Goal: Information Seeking & Learning: Check status

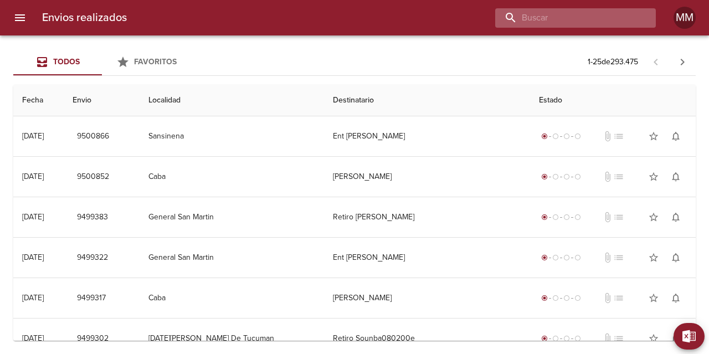
paste input "[PERSON_NAME]"
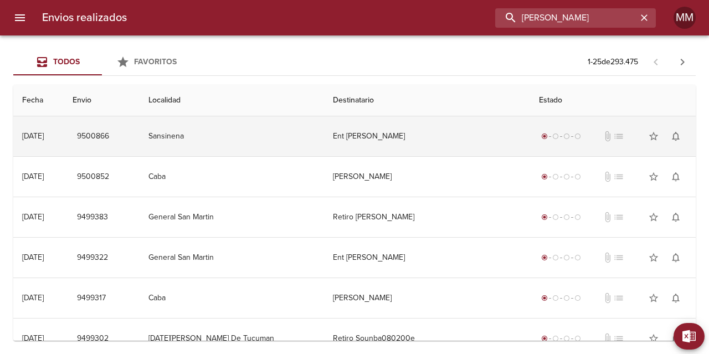
type input "[PERSON_NAME]"
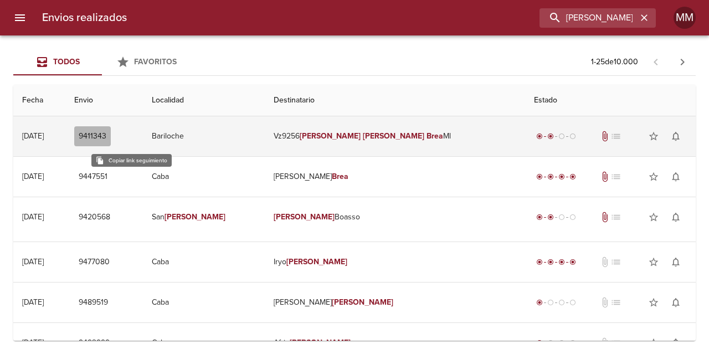
click at [106, 137] on span "9411343" at bounding box center [93, 137] width 28 height 14
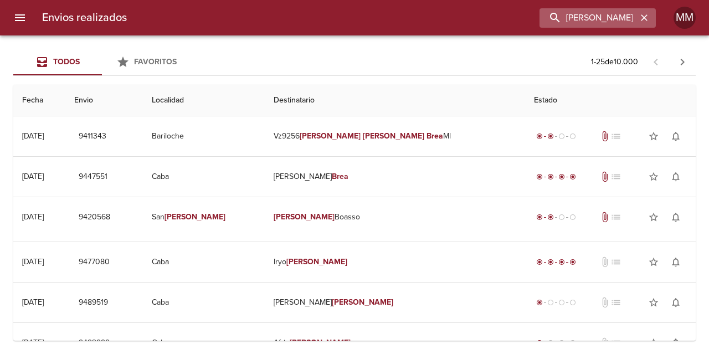
click at [647, 16] on icon "button" at bounding box center [644, 17] width 7 height 7
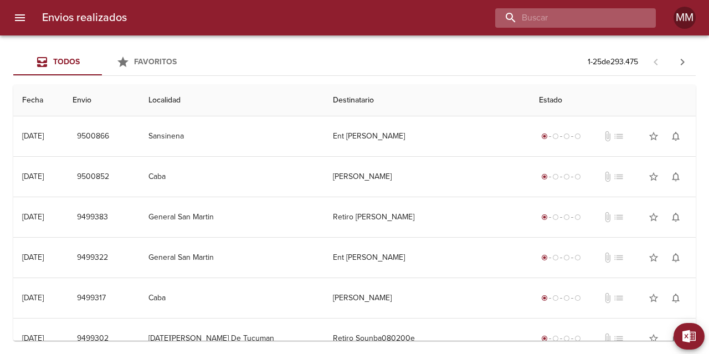
paste input "[PERSON_NAME] [PERSON_NAME]"
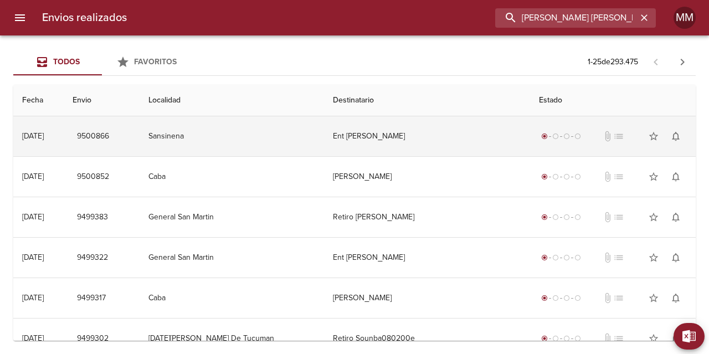
type input "[PERSON_NAME] [PERSON_NAME]"
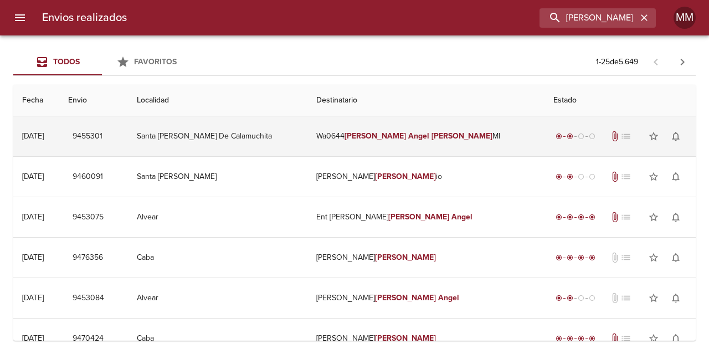
click at [103, 135] on span "9455301" at bounding box center [88, 137] width 30 height 14
click at [296, 135] on td "Santa [PERSON_NAME] De Calamuchita" at bounding box center [218, 136] width 180 height 40
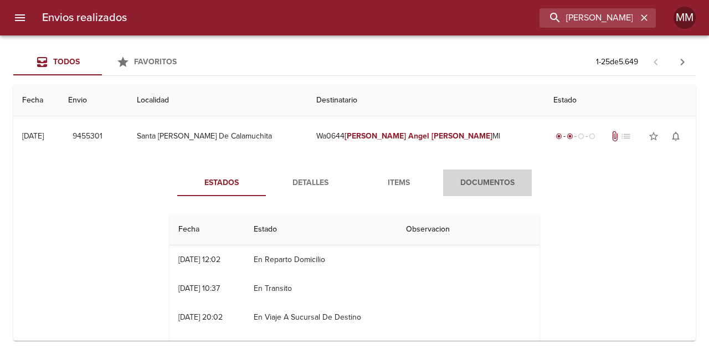
click at [473, 187] on span "Documentos" at bounding box center [487, 183] width 75 height 14
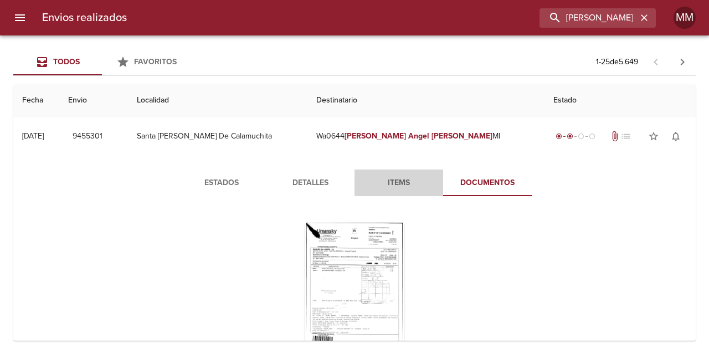
click at [402, 182] on span "Items" at bounding box center [398, 183] width 75 height 14
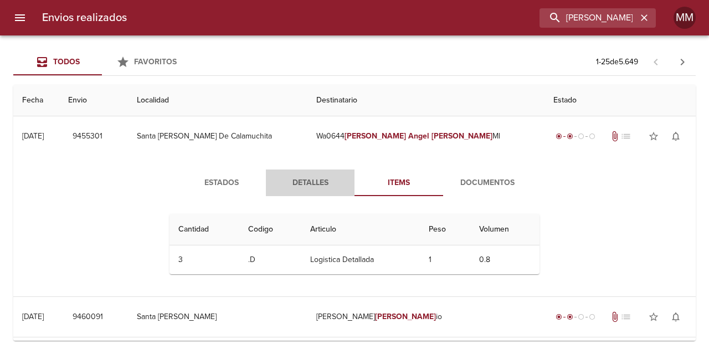
click at [323, 183] on span "Detalles" at bounding box center [310, 183] width 75 height 14
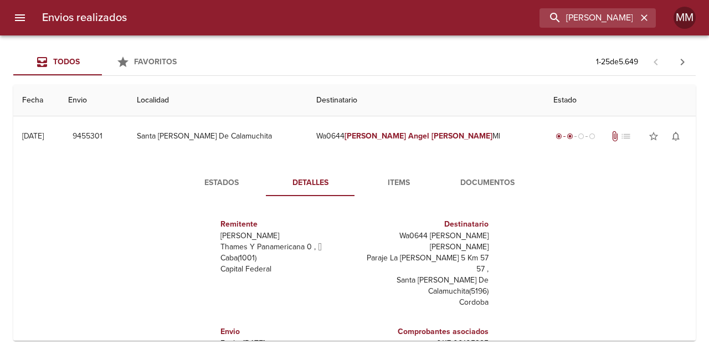
scroll to position [6, 0]
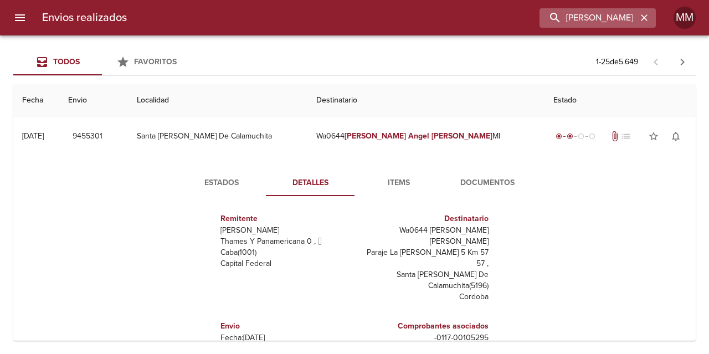
click at [641, 21] on icon "button" at bounding box center [644, 17] width 11 height 11
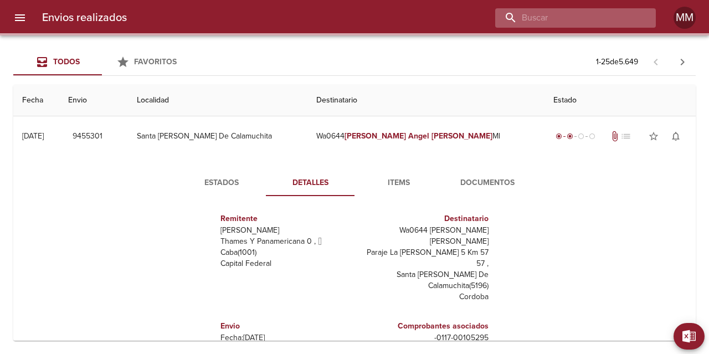
click at [592, 21] on input "buscar" at bounding box center [566, 17] width 142 height 19
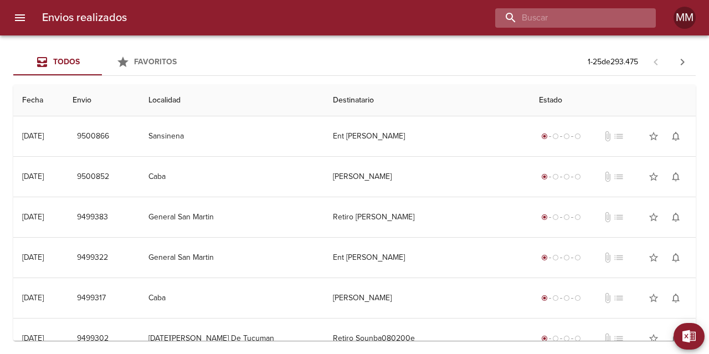
paste input "[PERSON_NAME] [PERSON_NAME]"
type input "[PERSON_NAME] [PERSON_NAME]"
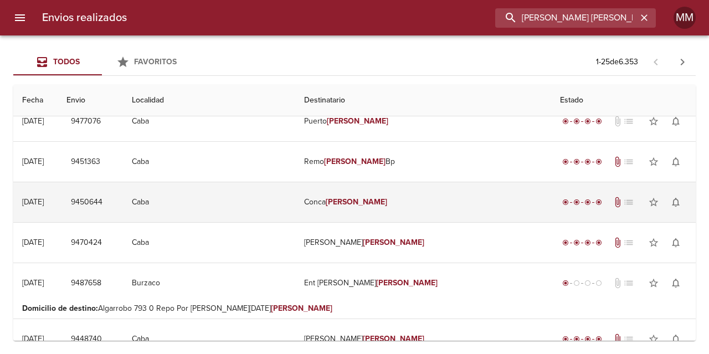
scroll to position [0, 0]
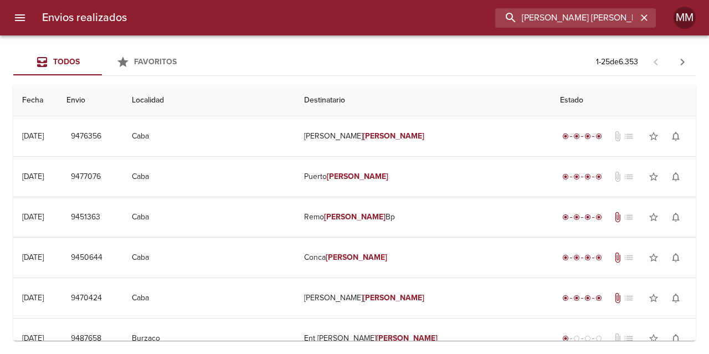
drag, startPoint x: 626, startPoint y: 13, endPoint x: 473, endPoint y: 19, distance: 153.6
click at [473, 19] on div "[PERSON_NAME] [PERSON_NAME]" at bounding box center [396, 17] width 520 height 19
paste input "[PERSON_NAME]"
type input "[PERSON_NAME]"
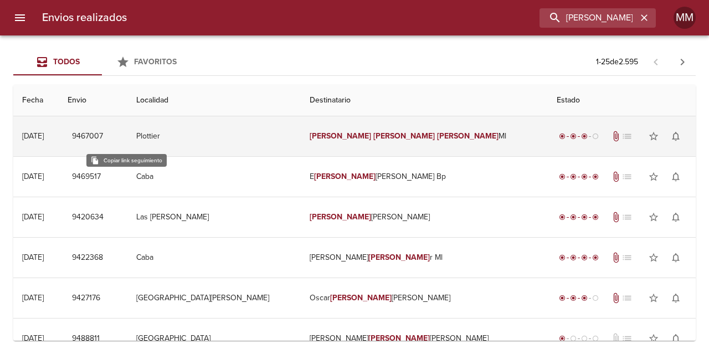
click at [103, 137] on span "9467007" at bounding box center [87, 137] width 31 height 14
